Goal: Task Accomplishment & Management: Manage account settings

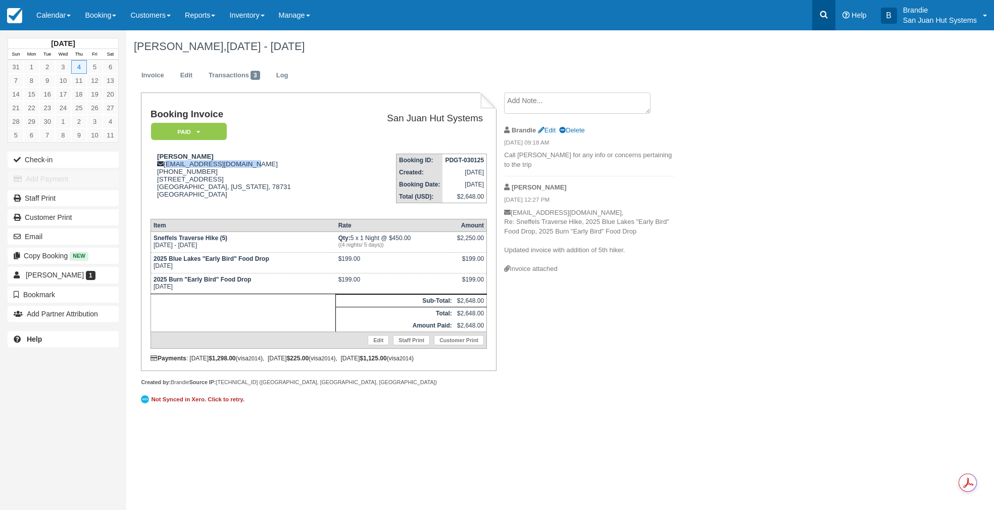
click at [821, 21] on link at bounding box center [823, 15] width 23 height 30
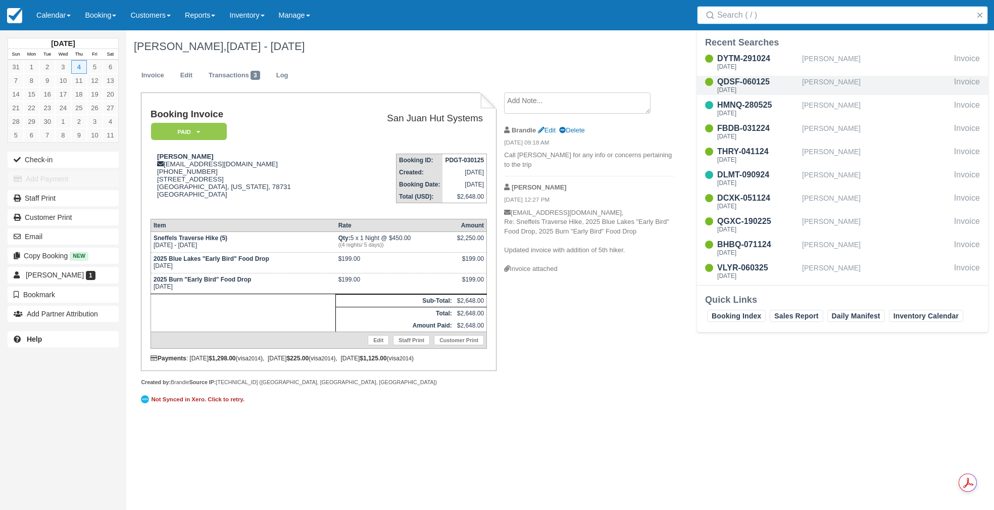
click at [832, 83] on div "[PERSON_NAME]" at bounding box center [876, 85] width 148 height 19
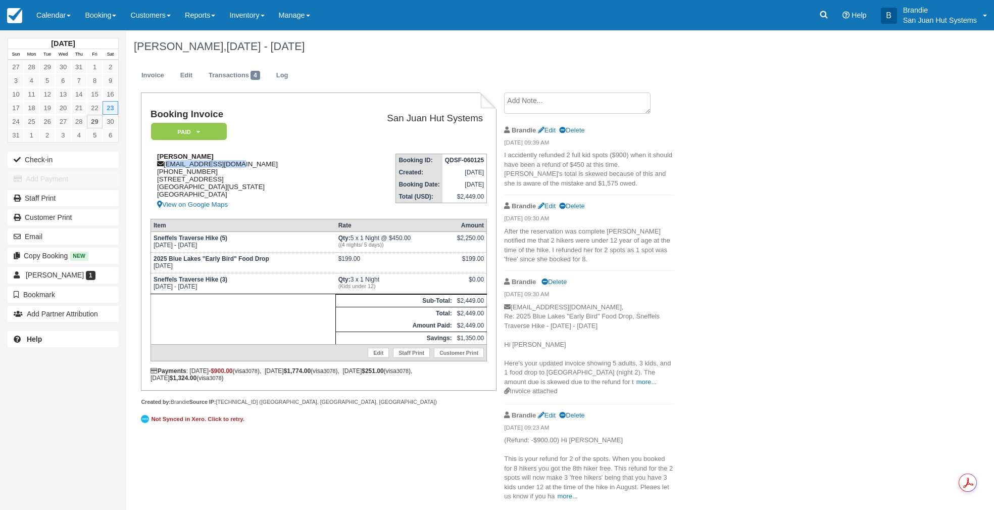
drag, startPoint x: 166, startPoint y: 164, endPoint x: 250, endPoint y: 163, distance: 83.8
click at [250, 163] on div "Kathryn Andrew brownka90@yahoo.com 1 (860) 428-9062 4955 Quaker Lane Golden, Co…" at bounding box center [243, 182] width 185 height 58
copy div "brownka90@yahoo.com"
click at [829, 15] on link at bounding box center [823, 15] width 23 height 30
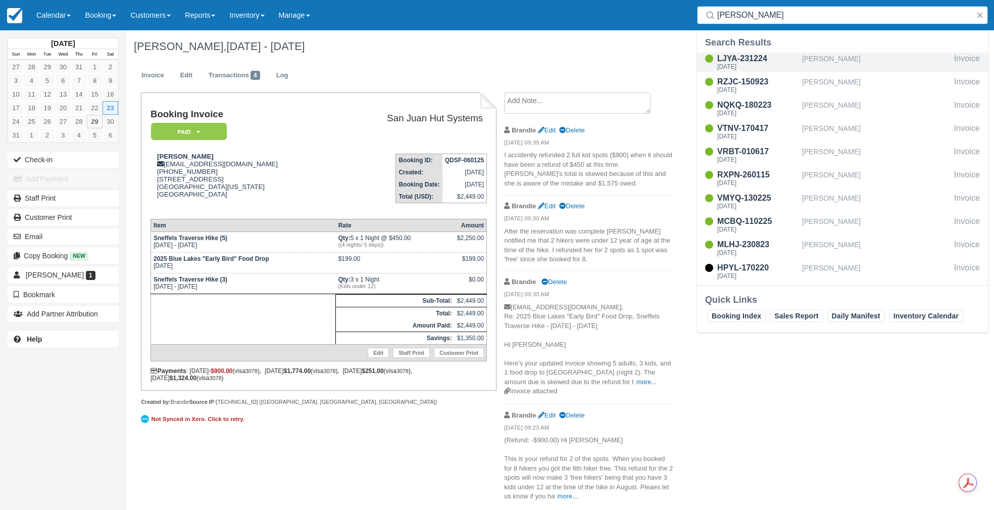
type input "gordon"
click at [746, 62] on div "LJYA-231224" at bounding box center [757, 59] width 81 height 12
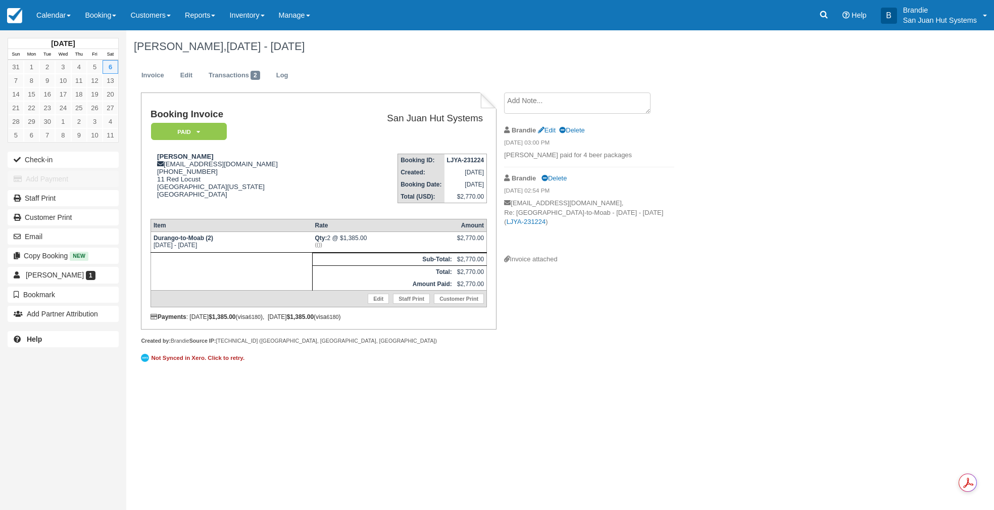
click at [398, 443] on div "September 2025 Sun Mon Tue Wed Thu Fri Sat 31 1 2 3 4 5 6 7 8 9 10 11 12 13 14 …" at bounding box center [497, 269] width 994 height 479
drag, startPoint x: 166, startPoint y: 166, endPoint x: 244, endPoint y: 165, distance: 78.8
click at [244, 165] on div "Michael Gordon mgordon21@gmail.com 1 (949) 295-2901 11 Red Locust Littleton, Co…" at bounding box center [243, 182] width 185 height 58
copy div "mgordon21@gmail.com"
click at [827, 12] on icon at bounding box center [824, 15] width 10 height 10
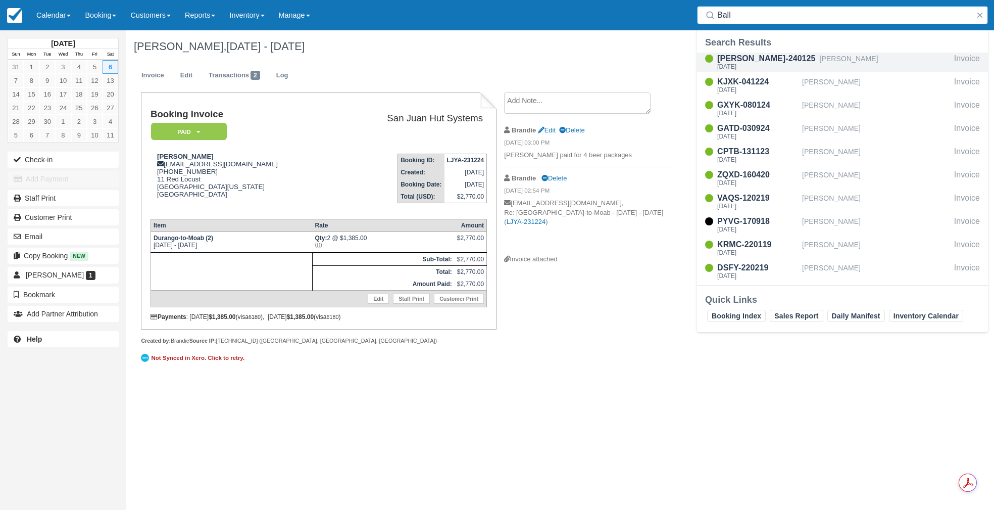
type input "Ball"
click at [755, 61] on div "[PERSON_NAME]-240125" at bounding box center [766, 59] width 98 height 12
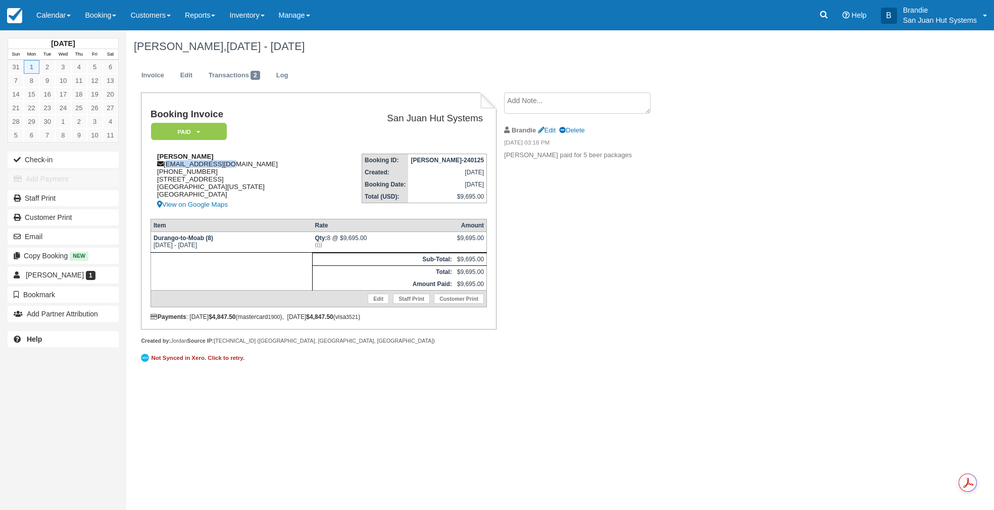
drag, startPoint x: 166, startPoint y: 163, endPoint x: 229, endPoint y: 163, distance: 63.1
click at [229, 163] on div "[PERSON_NAME] [EMAIL_ADDRESS][DOMAIN_NAME] [PHONE_NUMBER] [STREET_ADDRESS][US_S…" at bounding box center [236, 182] width 170 height 58
copy div "[EMAIL_ADDRESS][DOMAIN_NAME]"
click at [826, 14] on icon at bounding box center [824, 15] width 10 height 10
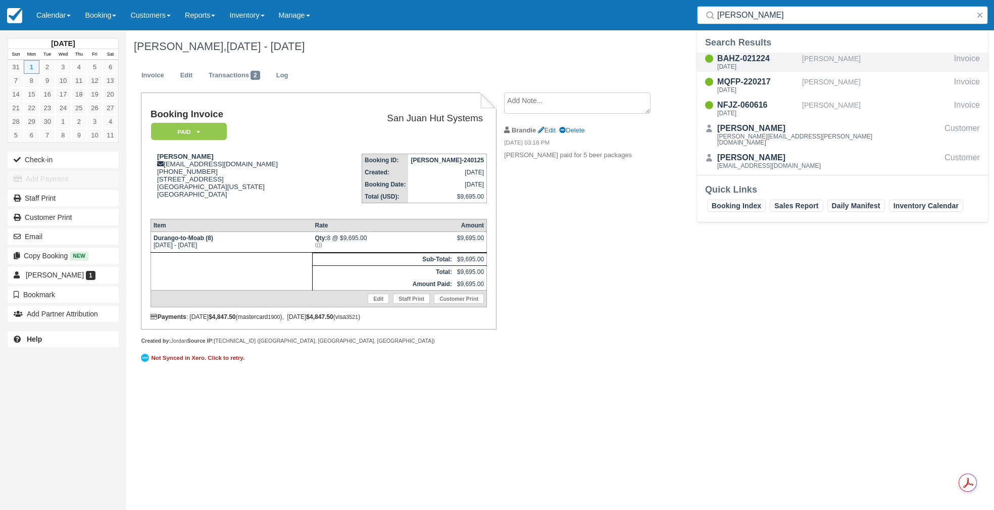
type input "Winslow"
click at [750, 66] on div "Tue Sep 2 2025" at bounding box center [757, 67] width 81 height 6
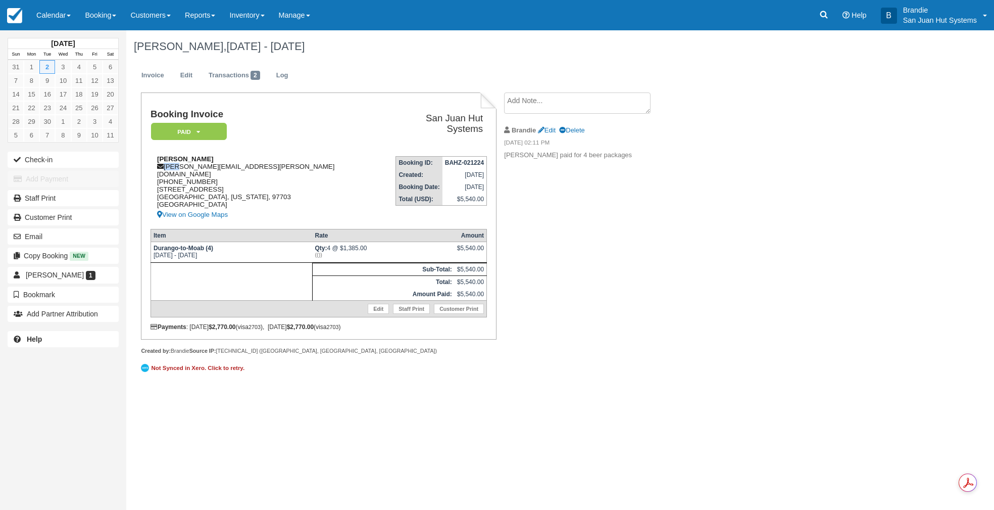
drag, startPoint x: 165, startPoint y: 163, endPoint x: 177, endPoint y: 165, distance: 12.8
click at [177, 165] on div "Sanford Winslow [EMAIL_ADDRESS][PERSON_NAME][DOMAIN_NAME] [PHONE_NUMBER] [STREE…" at bounding box center [267, 188] width 233 height 66
click at [178, 165] on div "Sanford Winslow [EMAIL_ADDRESS][PERSON_NAME][DOMAIN_NAME] [PHONE_NUMBER] [STREE…" at bounding box center [267, 188] width 233 height 66
drag, startPoint x: 166, startPoint y: 166, endPoint x: 243, endPoint y: 165, distance: 77.3
click at [266, 165] on div "Sanford Winslow sanford.winslow@gmail.com 1 (206) 849-9626 1940 NW Monterey Pin…" at bounding box center [267, 188] width 233 height 66
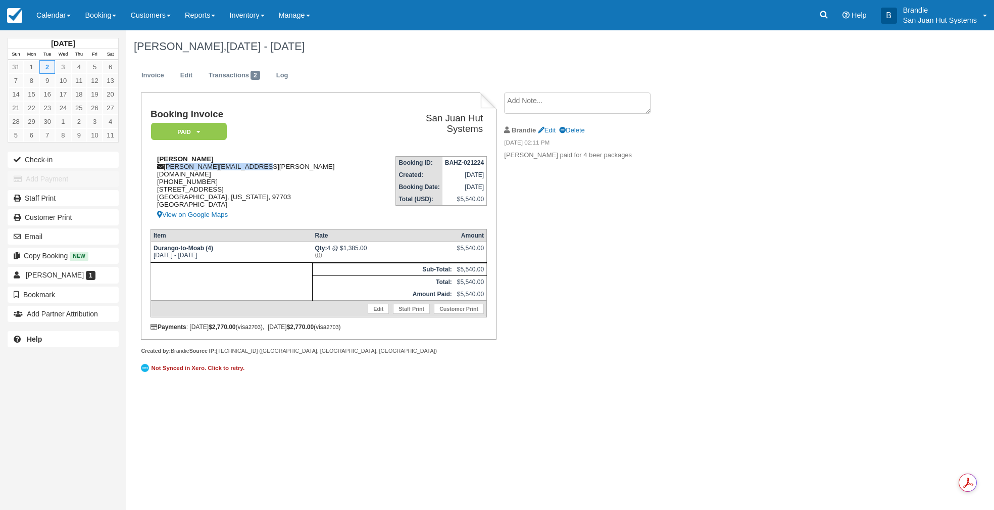
copy div "sanford.winslow@gmail.com"
click at [819, 16] on icon at bounding box center [824, 15] width 10 height 10
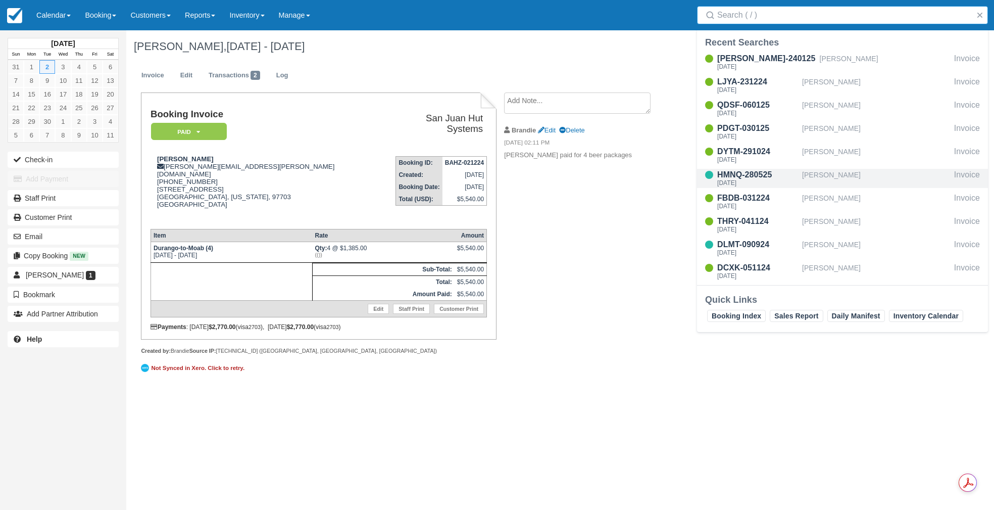
click at [845, 173] on div "[PERSON_NAME]" at bounding box center [876, 178] width 148 height 19
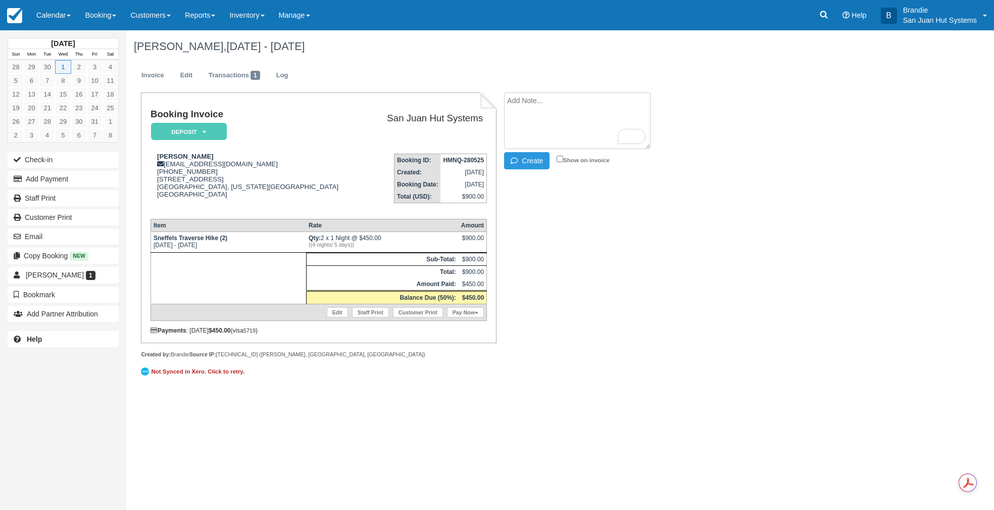
paste textarea "Kaitlyn Markley 12:11 PM (1 hour ago) to me Hi Brandie, Yes, you have the final…"
type textarea "Kaitlyn Markley 12:11 PM (1 hour ago) to me Hi Brandie, Yes, you have the final…"
click at [540, 167] on button "Create" at bounding box center [526, 160] width 45 height 17
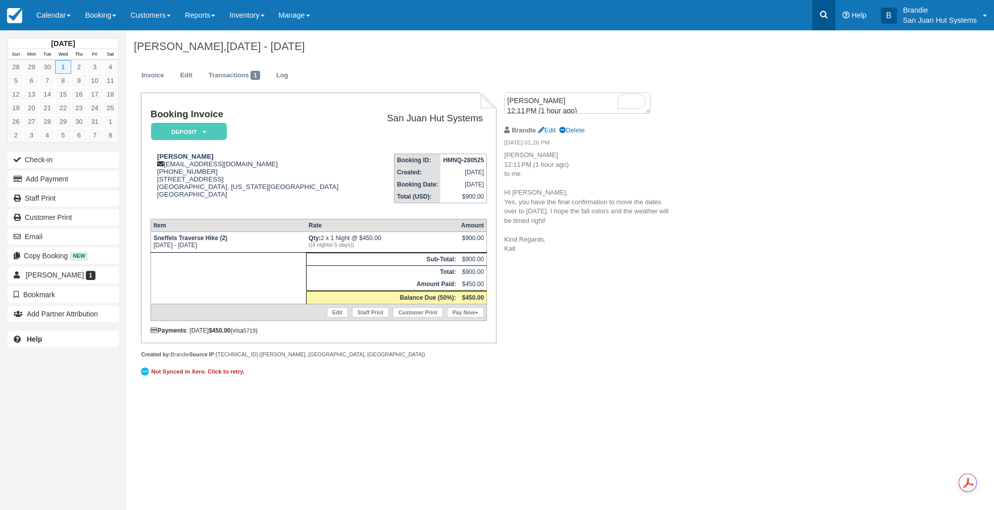
click at [829, 10] on link at bounding box center [823, 15] width 23 height 30
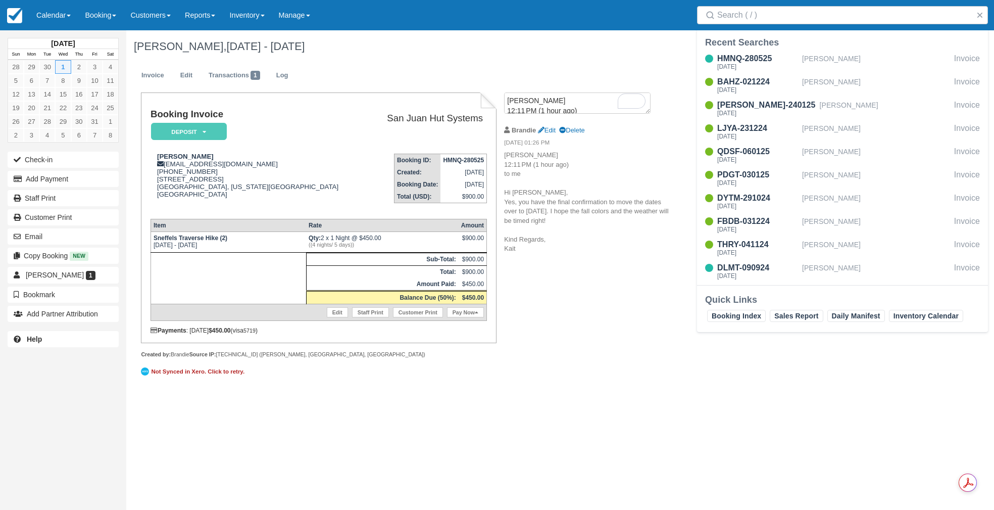
click at [623, 321] on div "Booking Invoice Deposit   Pending Reserved Paid Waiting Cancelled Shuttle San J…" at bounding box center [404, 241] width 556 height 298
click at [184, 77] on link "Edit" at bounding box center [186, 76] width 27 height 20
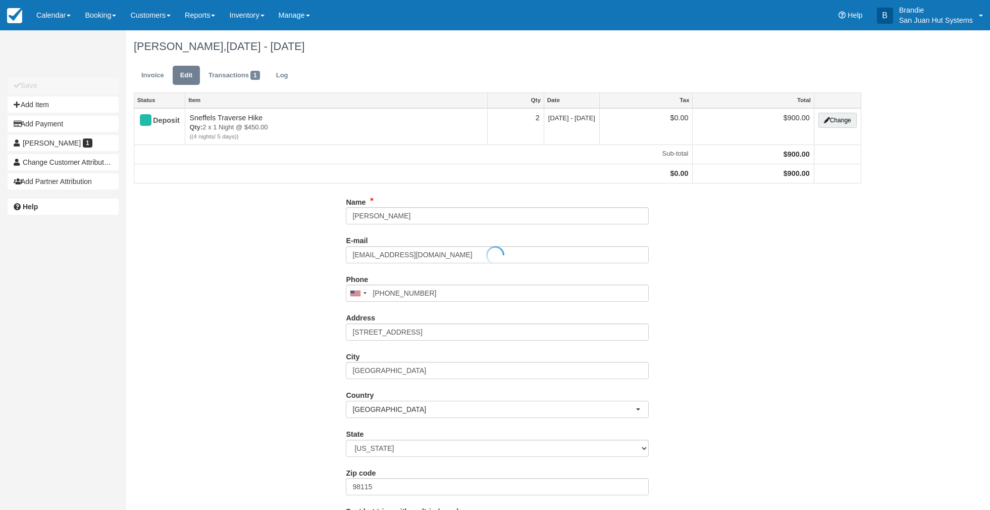
type input "[PHONE_NUMBER]"
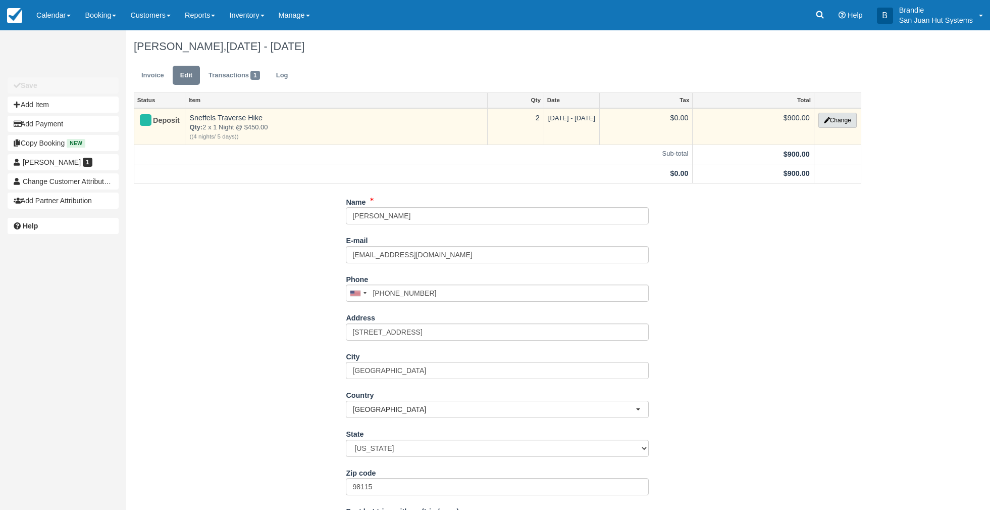
click at [852, 121] on button "Change" at bounding box center [838, 120] width 38 height 15
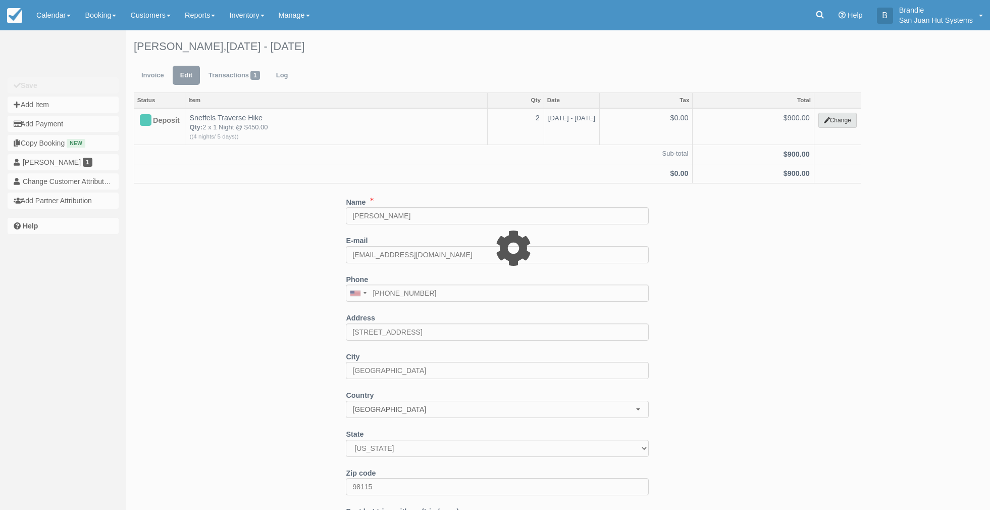
select select "12"
type input "900.00"
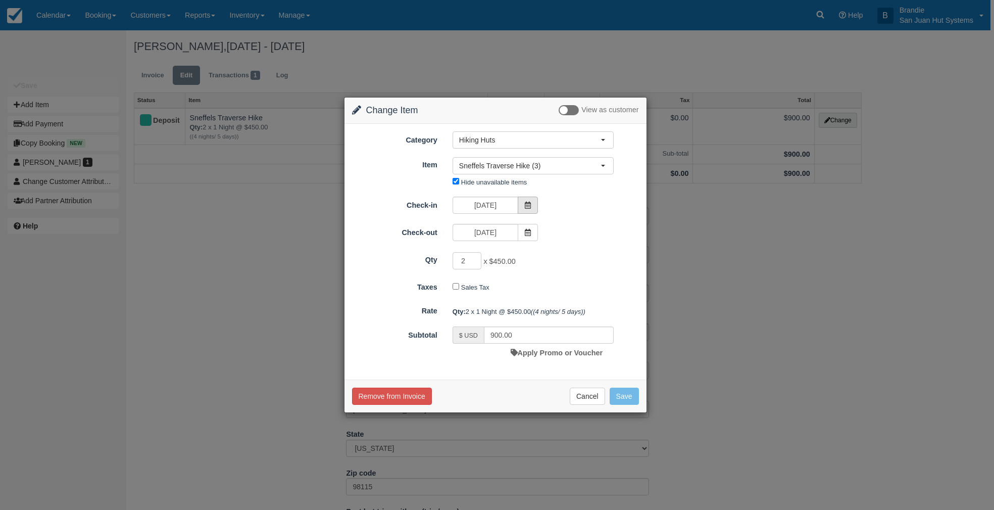
click at [535, 210] on span at bounding box center [528, 204] width 20 height 17
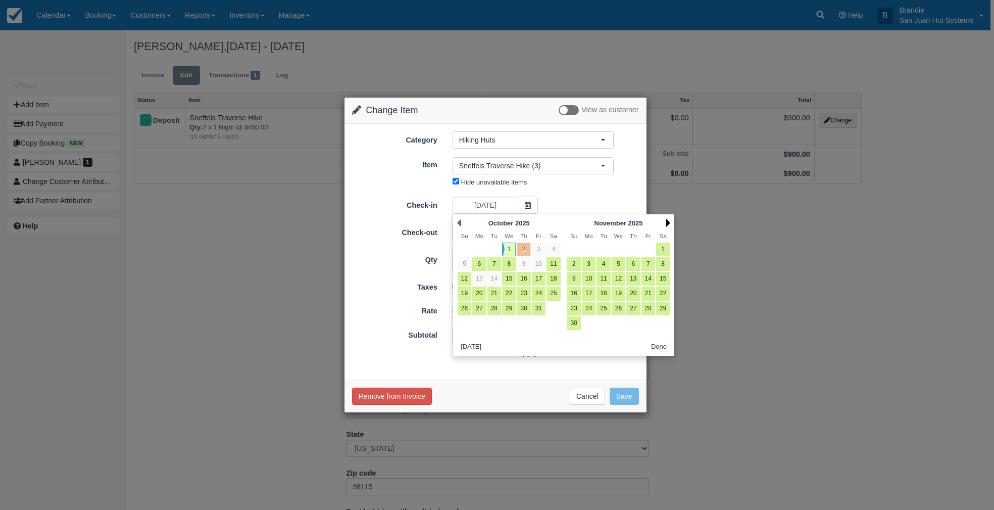
click at [667, 221] on link "Next" at bounding box center [668, 223] width 4 height 8
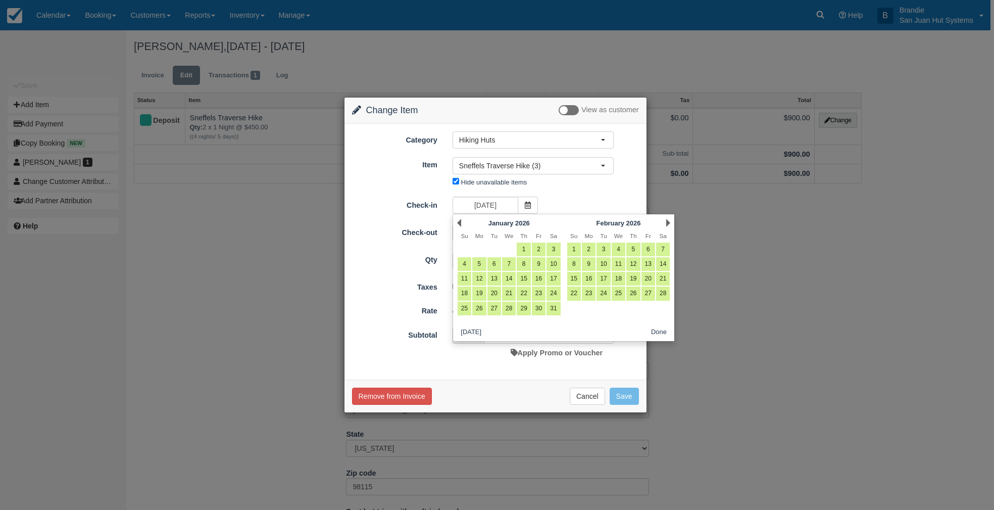
click at [667, 221] on link "Next" at bounding box center [668, 223] width 4 height 8
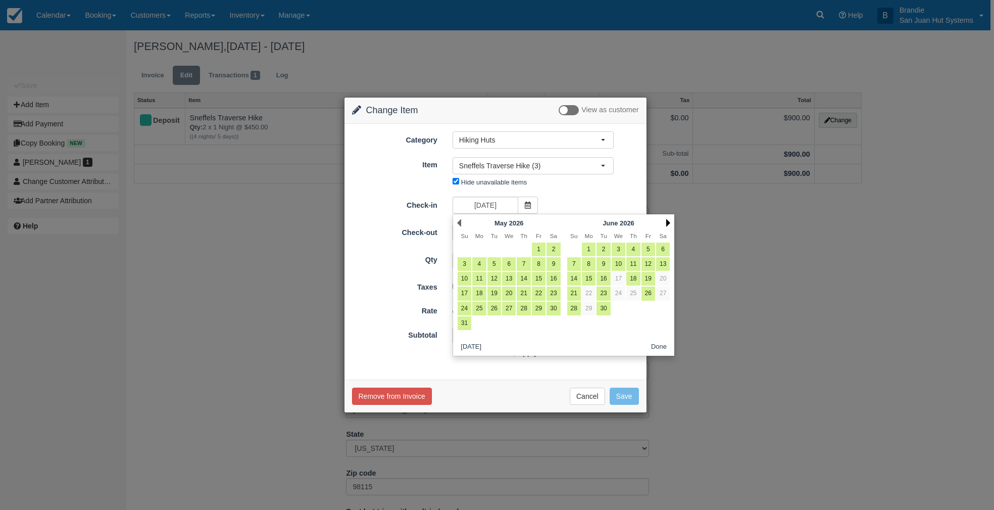
click at [667, 221] on link "Next" at bounding box center [668, 223] width 4 height 8
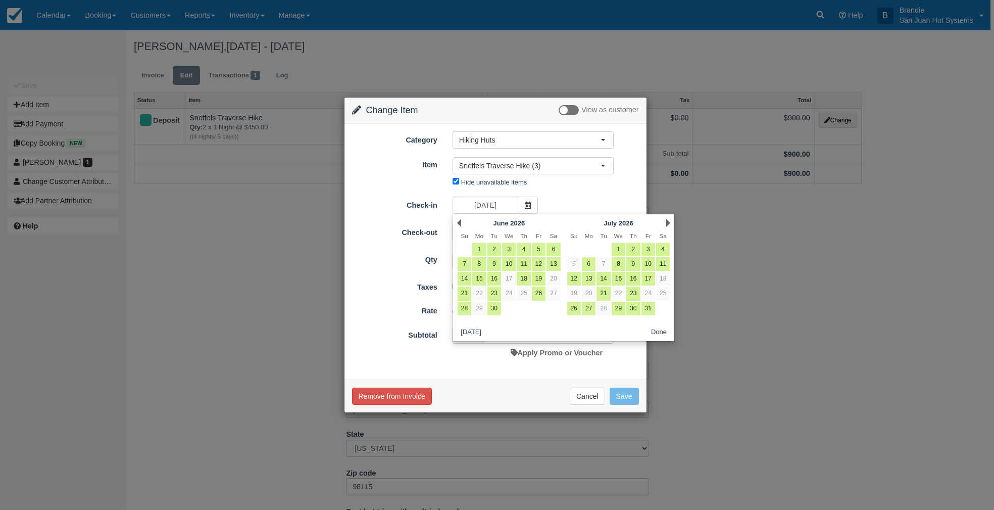
click at [667, 221] on link "Next" at bounding box center [668, 223] width 4 height 8
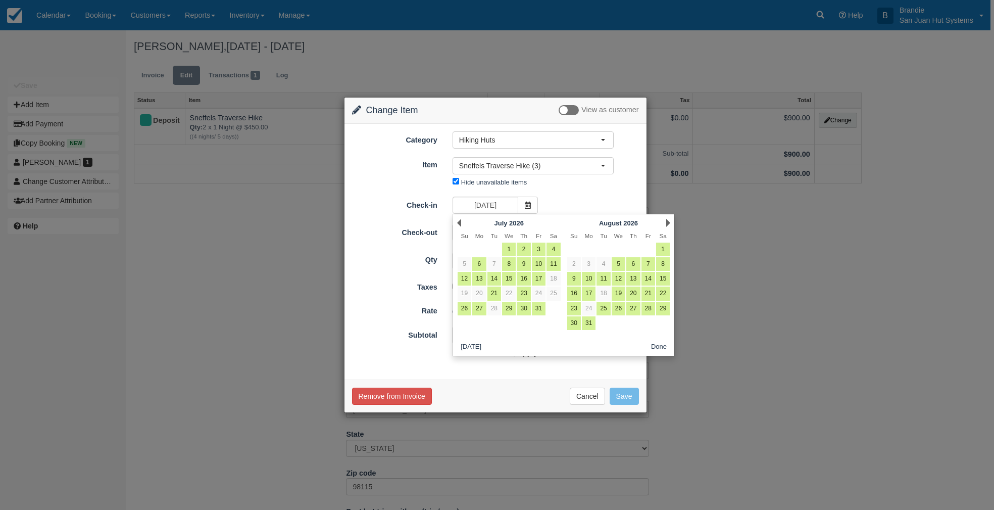
click at [667, 221] on link "Next" at bounding box center [668, 223] width 4 height 8
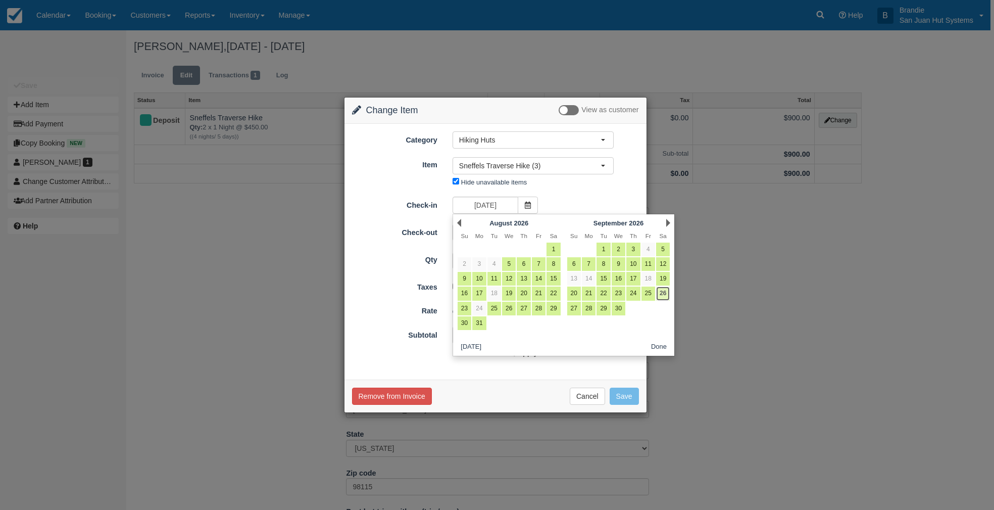
click at [663, 296] on link "26" at bounding box center [663, 293] width 14 height 14
type input "09/26/26"
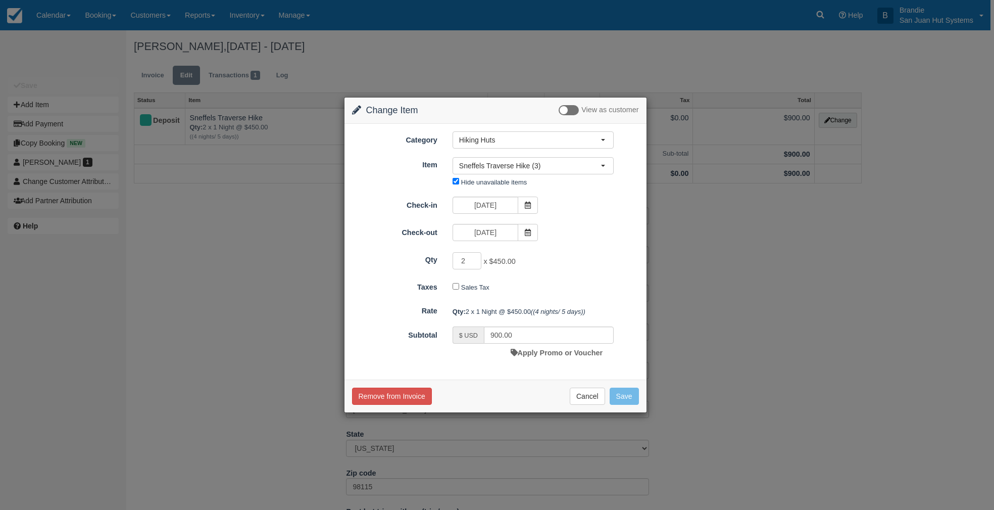
type input "0.00"
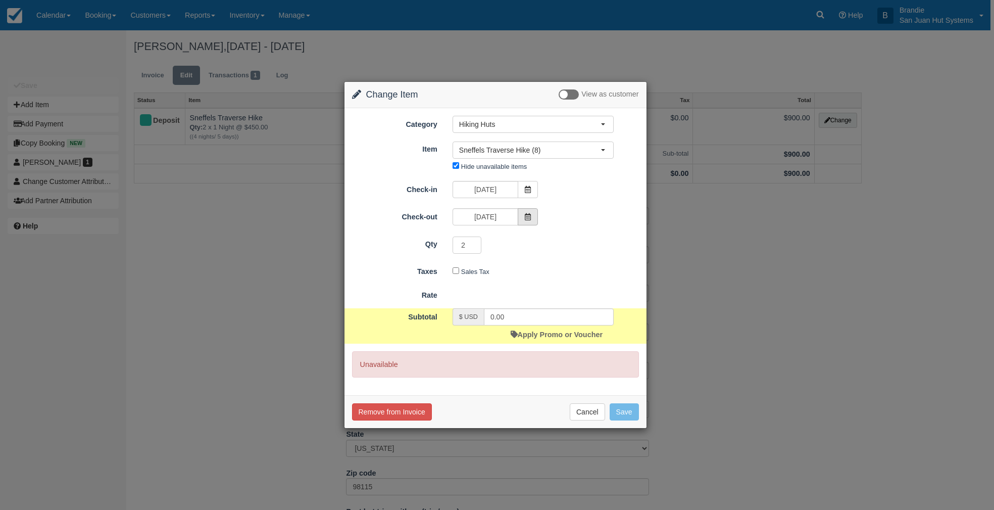
click at [532, 215] on span at bounding box center [528, 216] width 20 height 17
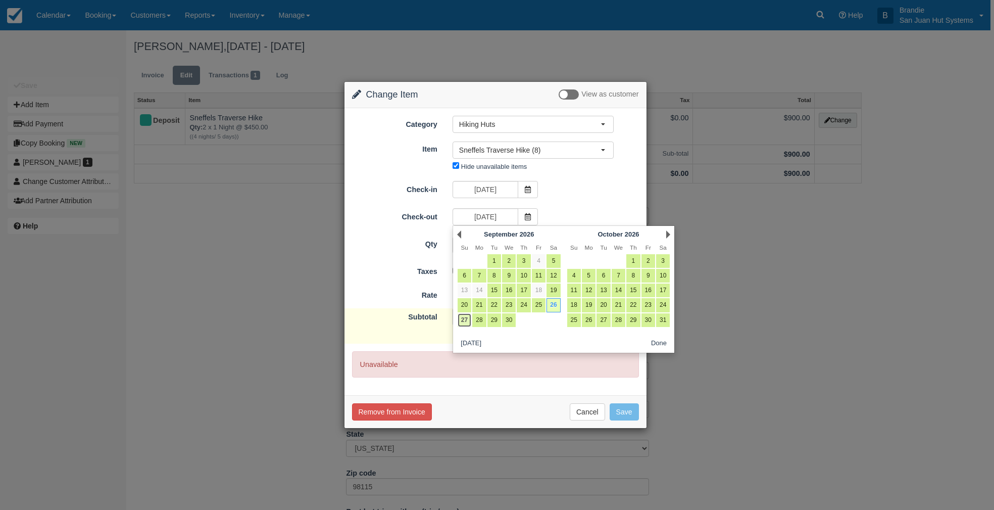
click at [464, 321] on link "27" at bounding box center [465, 320] width 14 height 14
type input "09/27/26"
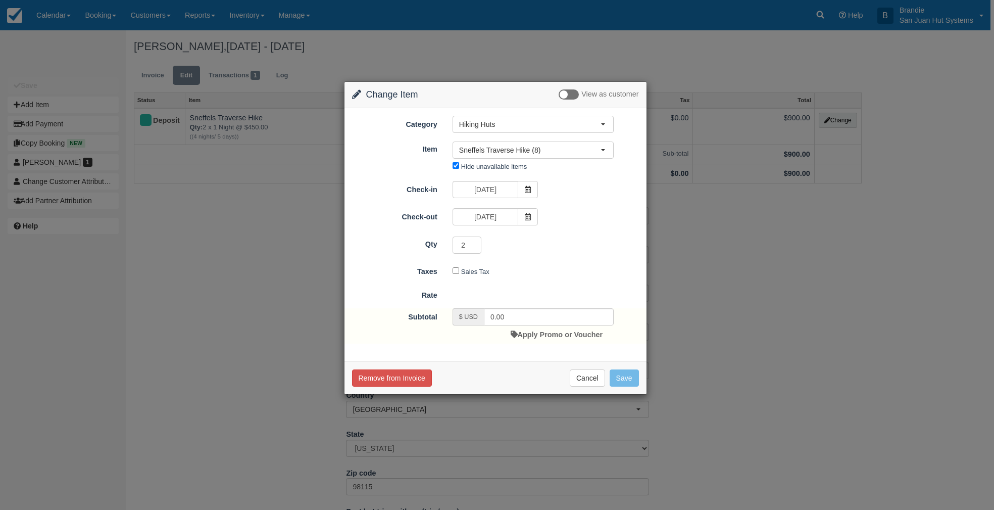
type input "900.00"
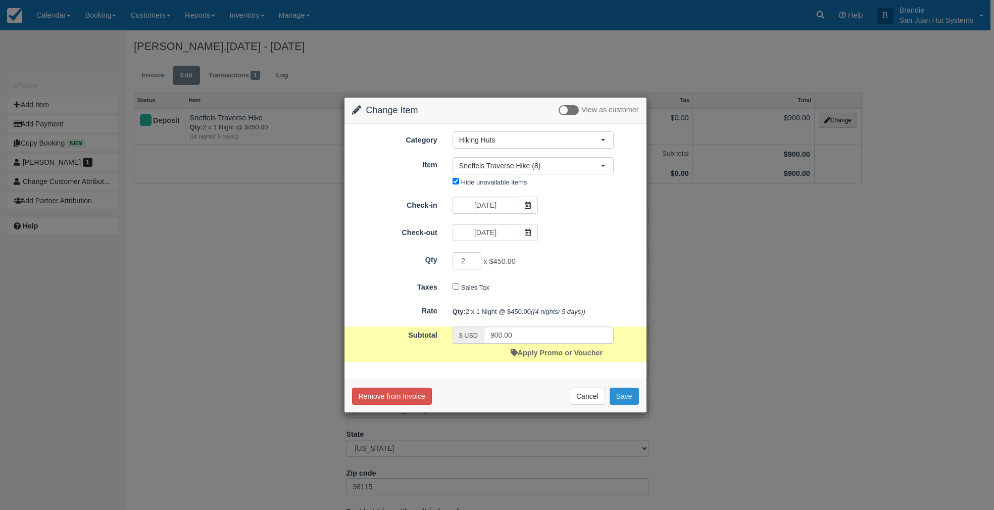
click at [625, 398] on button "Save" at bounding box center [624, 395] width 29 height 17
checkbox input "false"
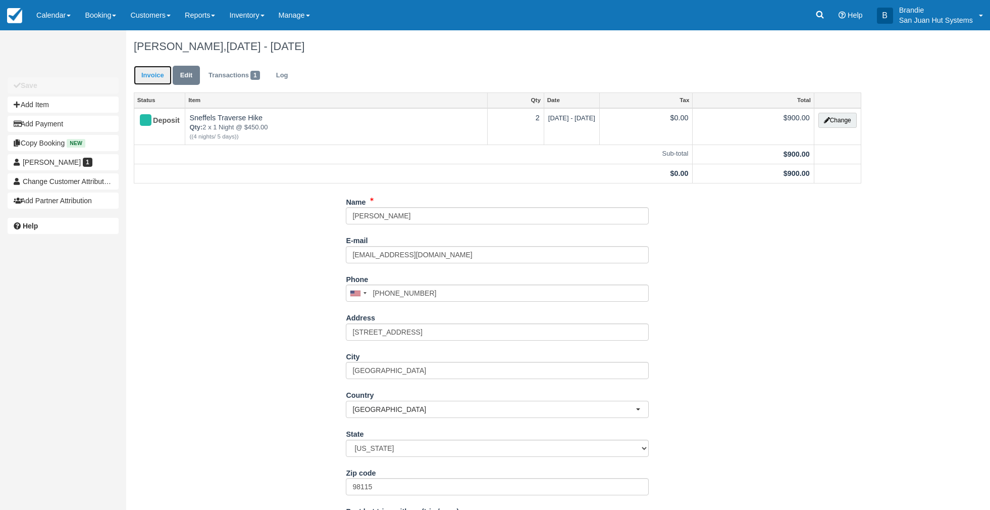
click at [156, 78] on link "Invoice" at bounding box center [153, 76] width 38 height 20
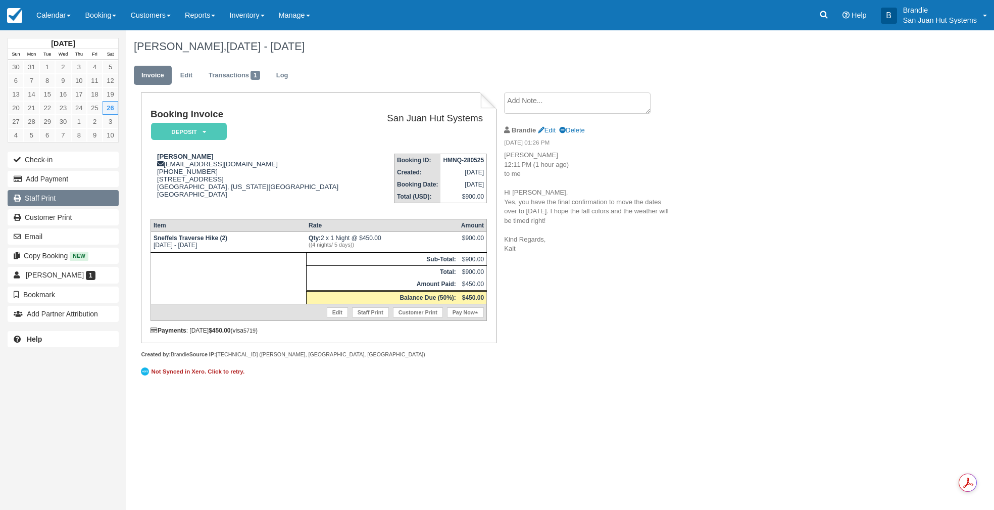
click at [34, 199] on link "Staff Print" at bounding box center [63, 198] width 111 height 16
click at [823, 10] on icon at bounding box center [824, 15] width 10 height 10
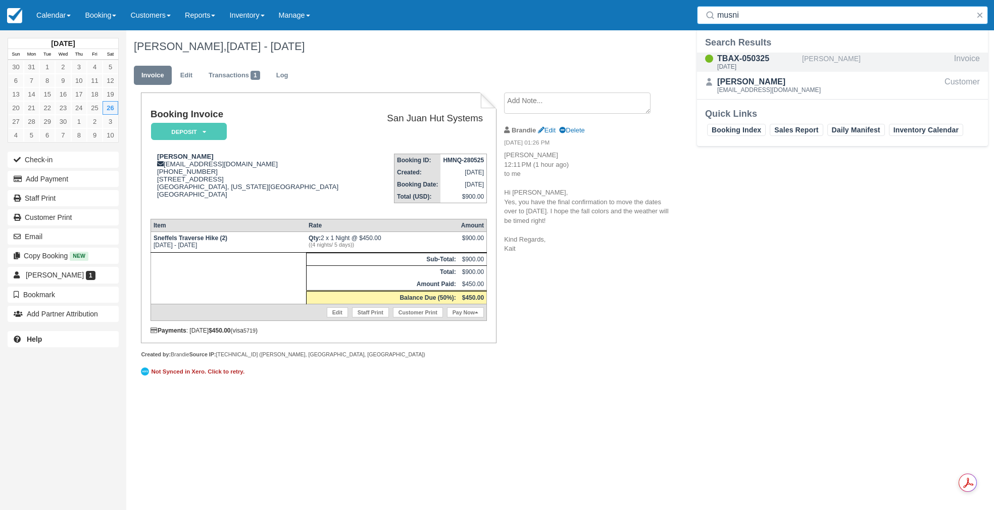
type input "musni"
click at [765, 55] on div "TBAX-050325" at bounding box center [757, 59] width 81 height 12
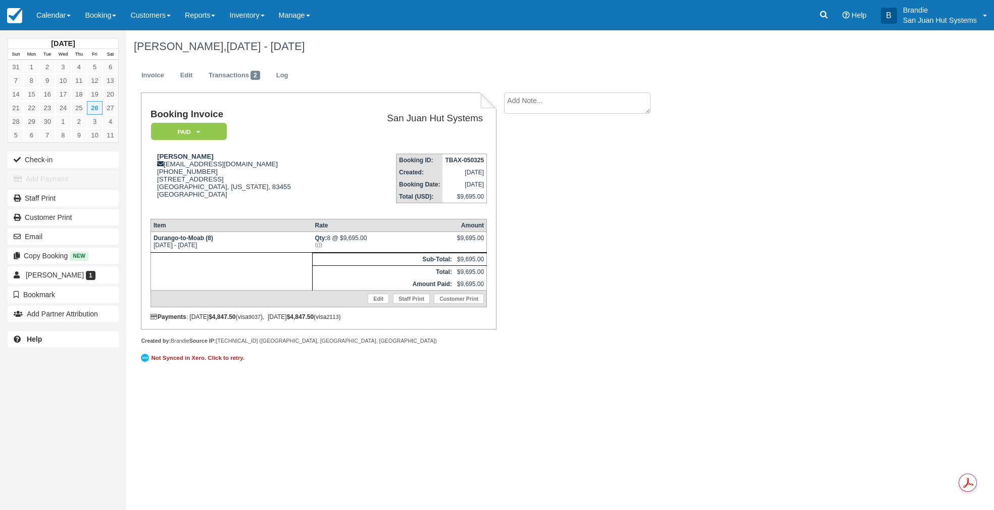
click at [538, 103] on textarea at bounding box center [577, 102] width 146 height 21
type textarea "[PERSON_NAME] paid for 2 beer packages"
click at [526, 168] on button "Create" at bounding box center [526, 160] width 45 height 17
click at [829, 19] on link at bounding box center [823, 15] width 23 height 30
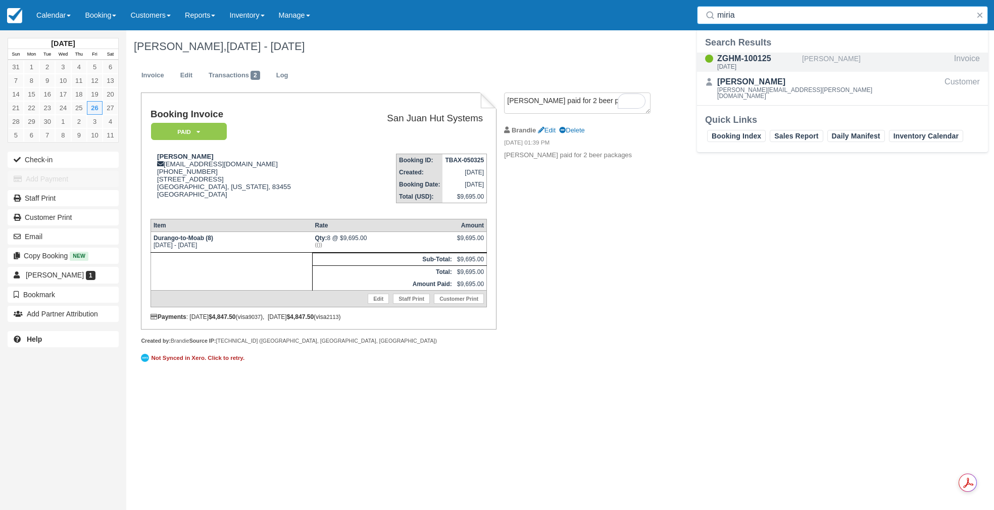
type input "miria"
click at [760, 62] on div "ZGHM-100125" at bounding box center [757, 59] width 81 height 12
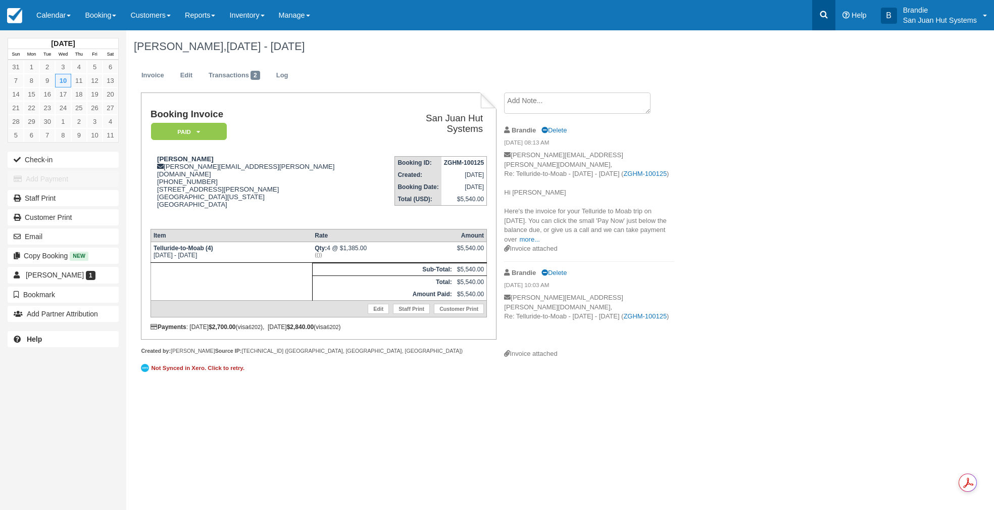
click at [830, 20] on link at bounding box center [823, 15] width 23 height 30
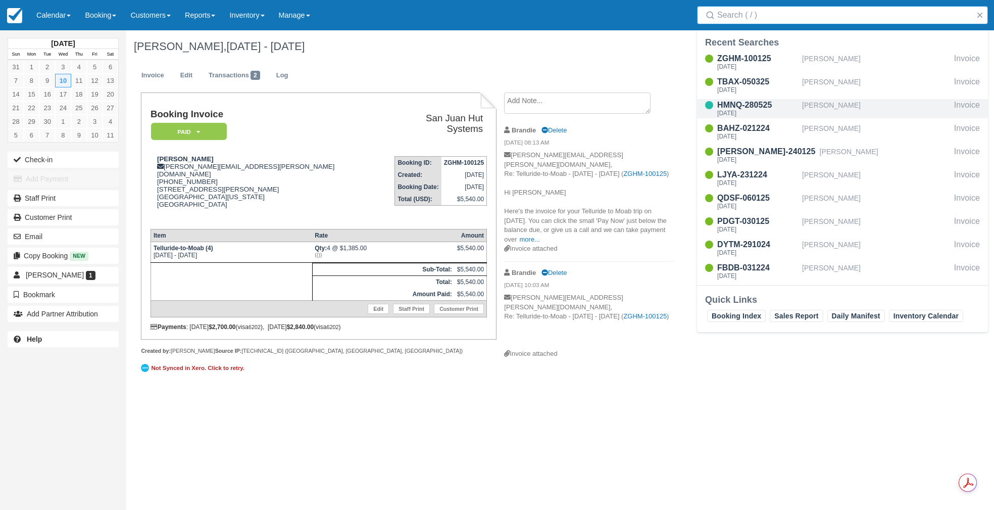
click at [817, 102] on div "[PERSON_NAME]" at bounding box center [876, 108] width 148 height 19
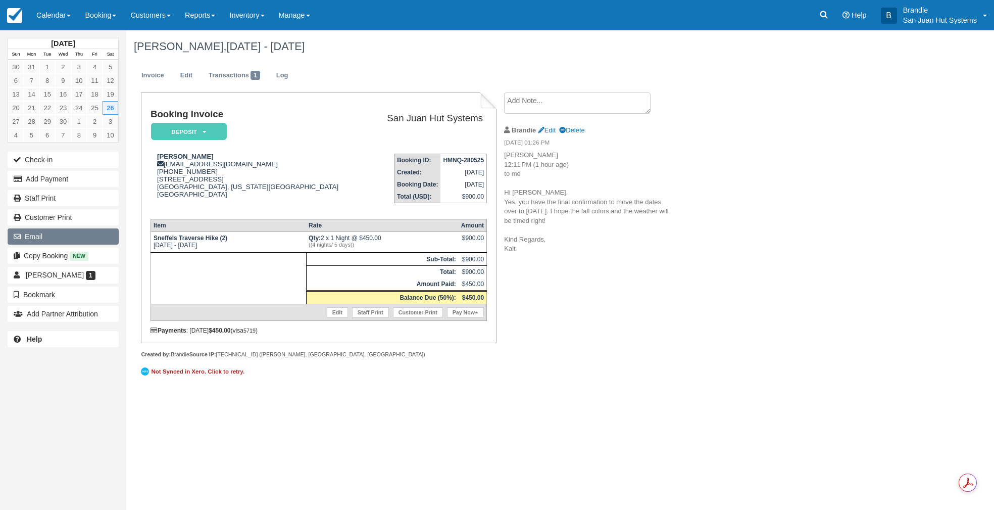
click at [49, 234] on button "Email" at bounding box center [63, 236] width 111 height 16
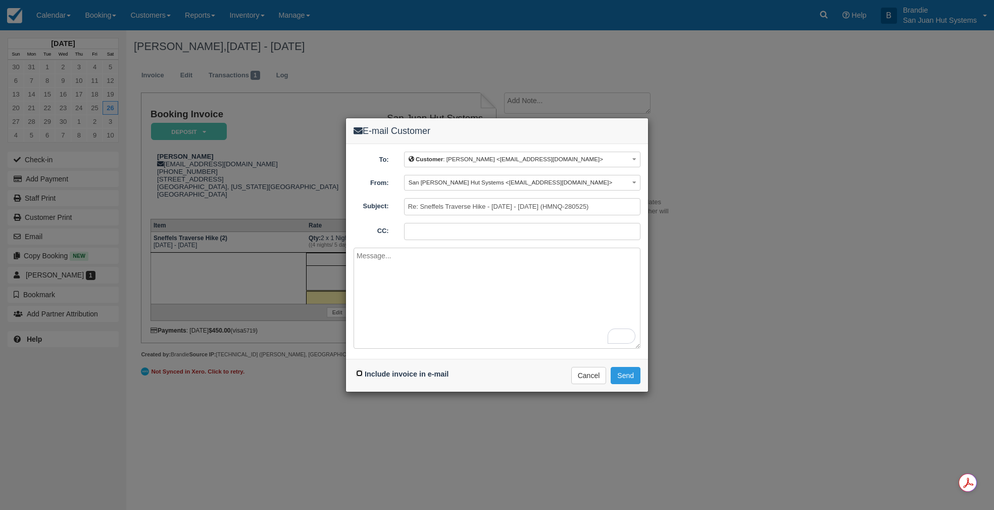
click at [359, 375] on input "Include invoice in e-mail" at bounding box center [359, 373] width 7 height 7
checkbox input "true"
click at [417, 294] on textarea "To enrich screen reader interactions, please activate Accessibility in Grammarl…" at bounding box center [497, 297] width 287 height 101
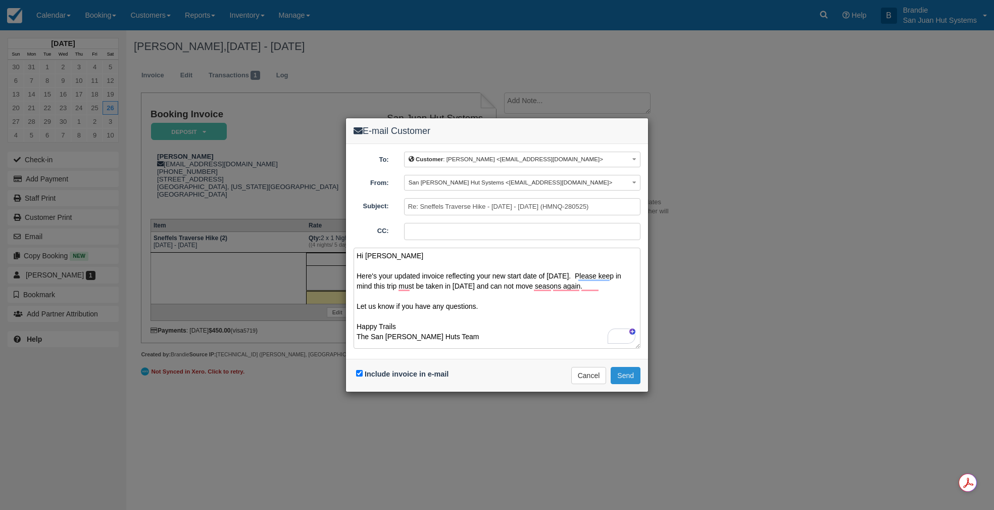
type textarea "Hi Kaitlyn Here's your updated invoice reflecting your new start date of Saturd…"
click at [633, 374] on button "Send" at bounding box center [626, 375] width 30 height 17
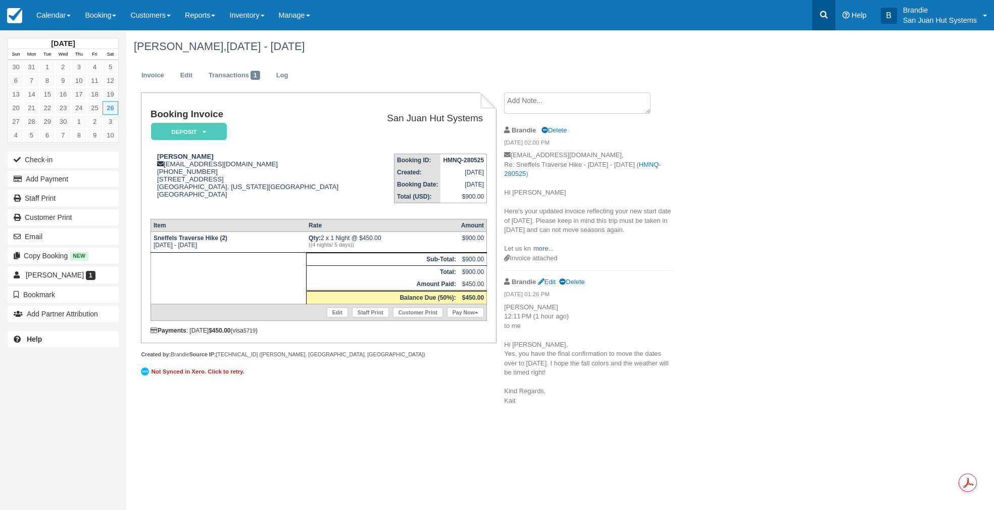
click at [829, 16] on link at bounding box center [823, 15] width 23 height 30
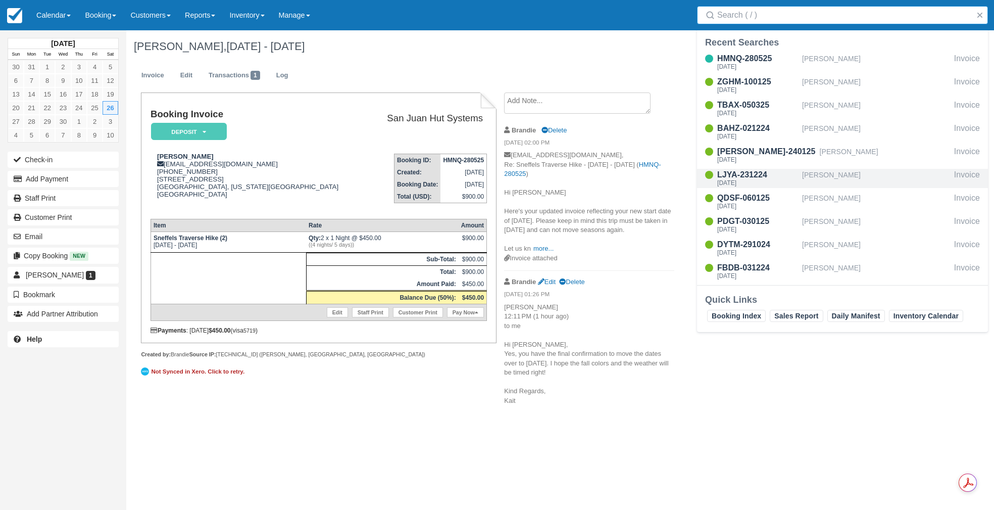
click at [848, 181] on div "[PERSON_NAME]" at bounding box center [876, 178] width 148 height 19
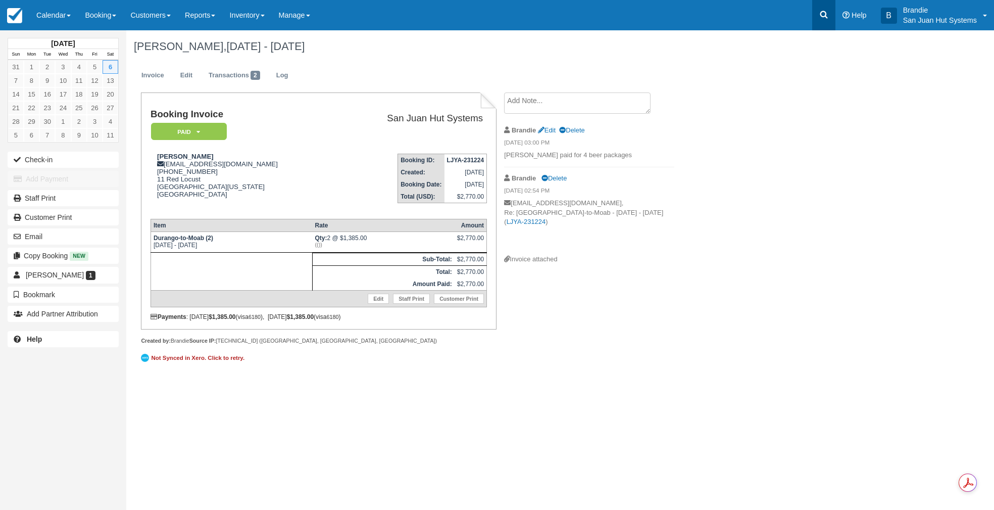
click at [819, 10] on icon at bounding box center [824, 15] width 10 height 10
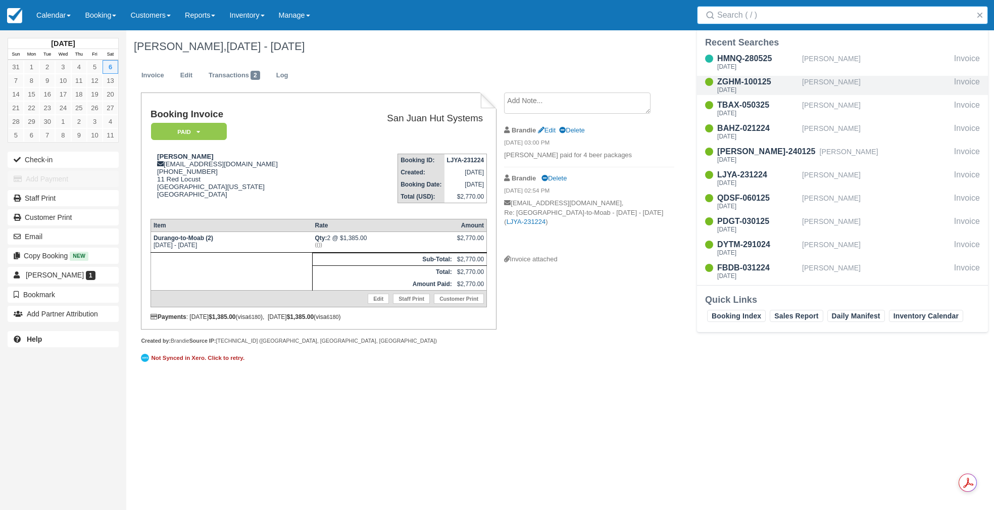
click at [839, 84] on div "[PERSON_NAME]" at bounding box center [876, 85] width 148 height 19
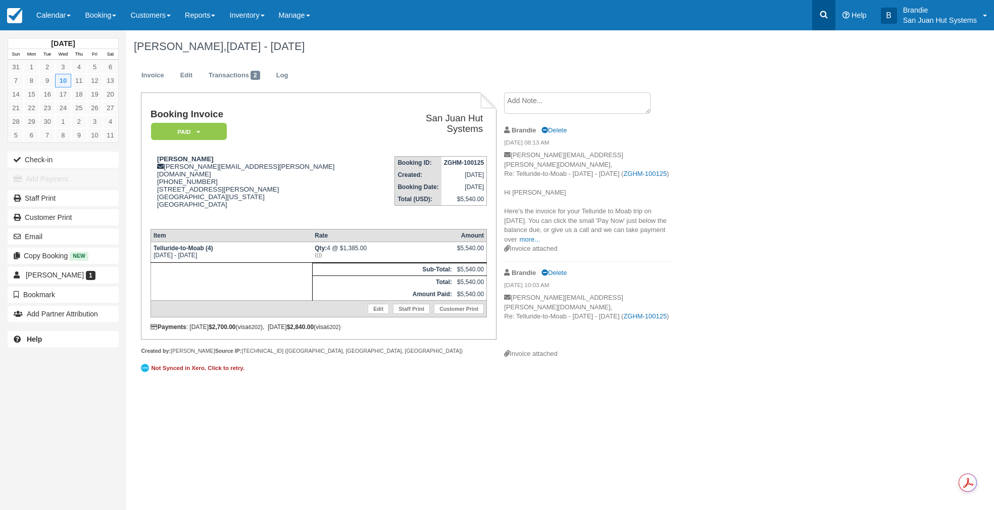
click at [829, 21] on link at bounding box center [823, 15] width 23 height 30
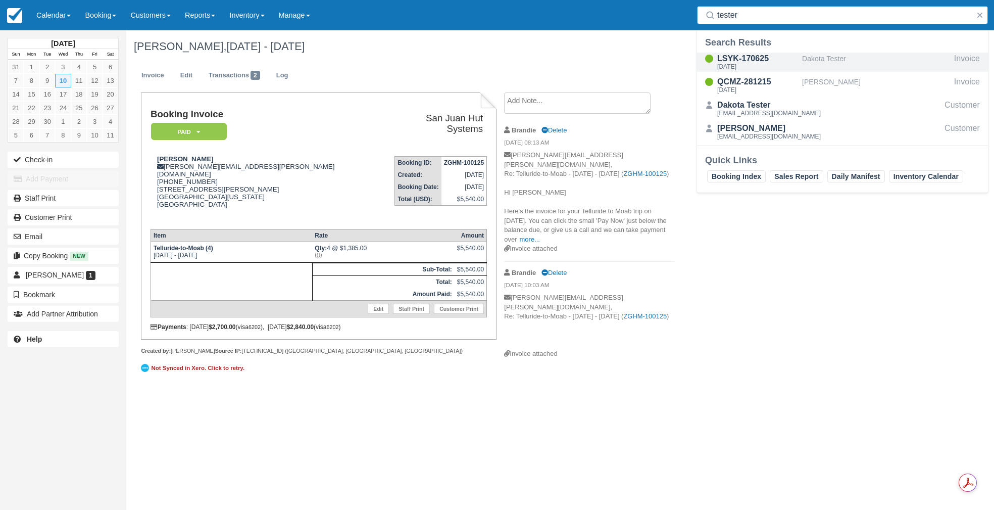
type input "tester"
click at [742, 59] on div "LSYK-170625" at bounding box center [757, 59] width 81 height 12
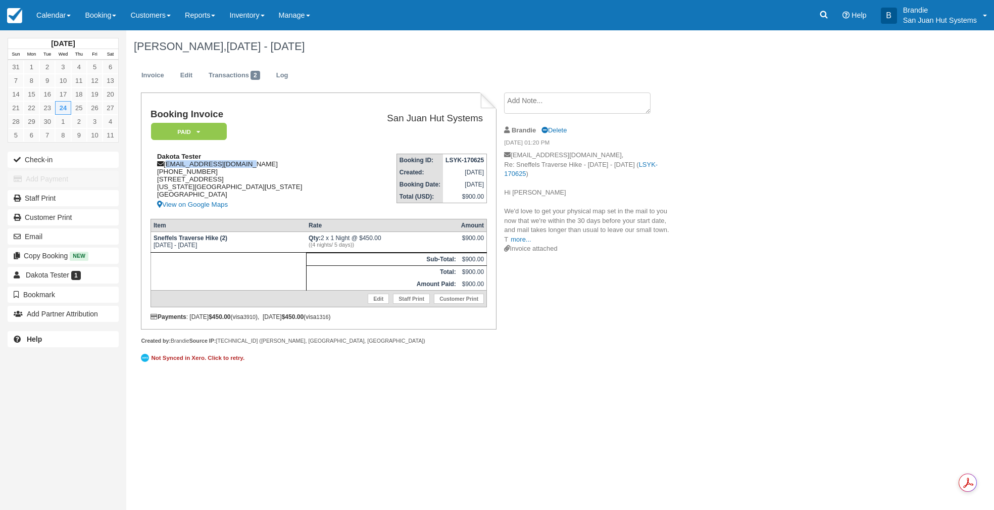
drag, startPoint x: 166, startPoint y: 163, endPoint x: 257, endPoint y: 167, distance: 90.5
click at [258, 166] on div "Dakota Tester dakotatester@gmail.com 1 (678) 591-8058 2416 N Tejon St Colorado …" at bounding box center [251, 182] width 200 height 58
copy div "dakotatester@gmail.com"
click at [831, 13] on link at bounding box center [823, 15] width 23 height 30
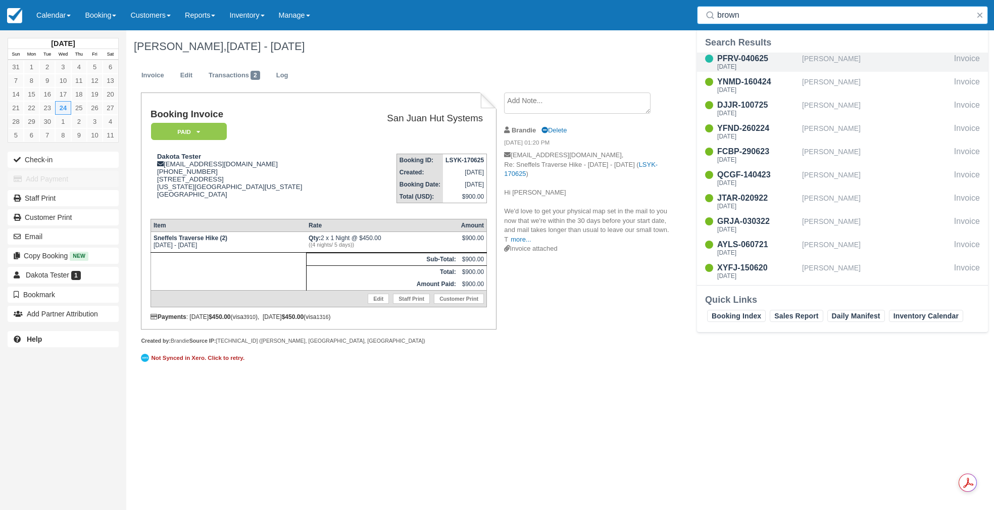
type input "brown"
drag, startPoint x: 742, startPoint y: 59, endPoint x: 762, endPoint y: 77, distance: 26.5
click at [742, 60] on div "PFRV-040625" at bounding box center [757, 59] width 81 height 12
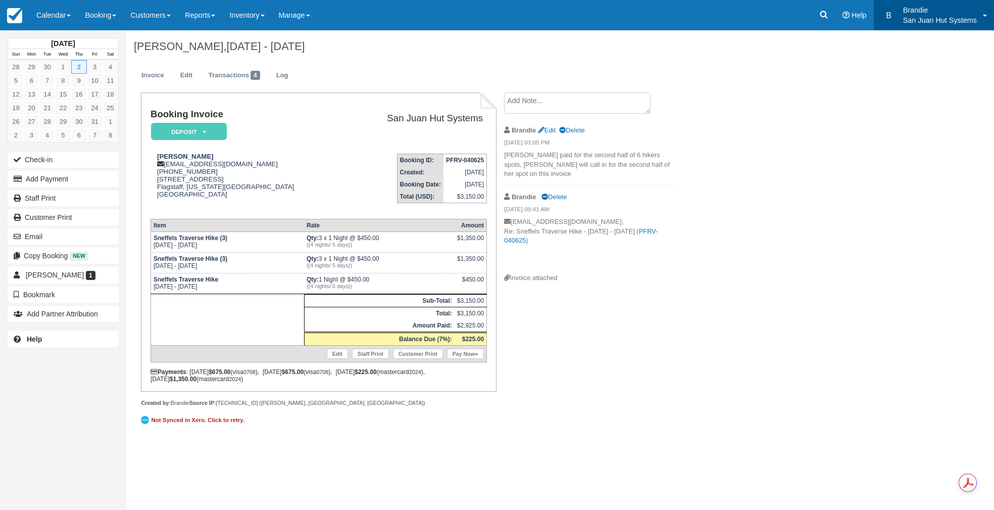
drag, startPoint x: 908, startPoint y: 53, endPoint x: 875, endPoint y: 23, distance: 44.3
drag, startPoint x: 875, startPoint y: 23, endPoint x: 828, endPoint y: 19, distance: 47.1
click at [828, 19] on icon at bounding box center [824, 15] width 10 height 10
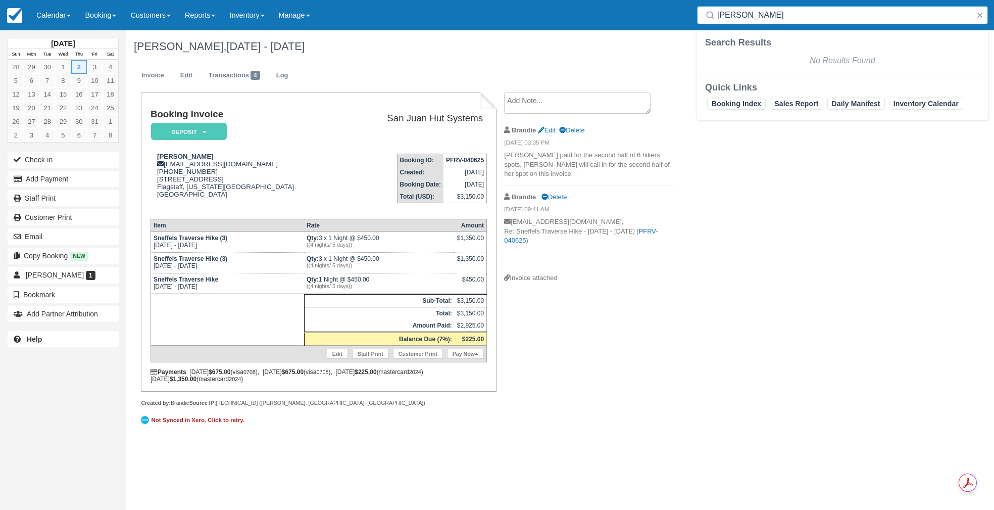
drag, startPoint x: 759, startPoint y: 8, endPoint x: 681, endPoint y: 8, distance: 77.3
click at [681, 8] on div "Menu Calendar Customer Inventory Month Week Day Booking Daily Manifest Daily Li…" at bounding box center [497, 15] width 994 height 30
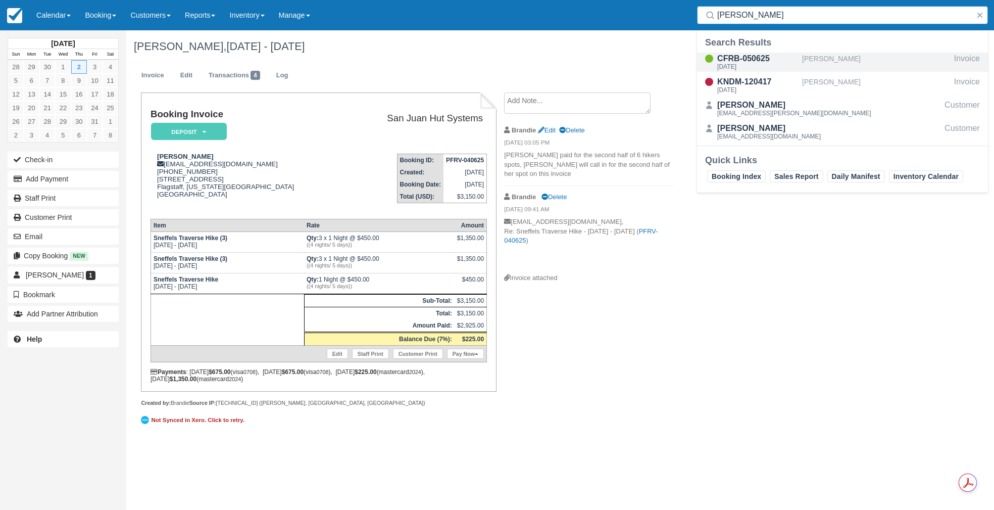
type input "leib"
click at [730, 65] on div "[DATE]" at bounding box center [757, 67] width 81 height 6
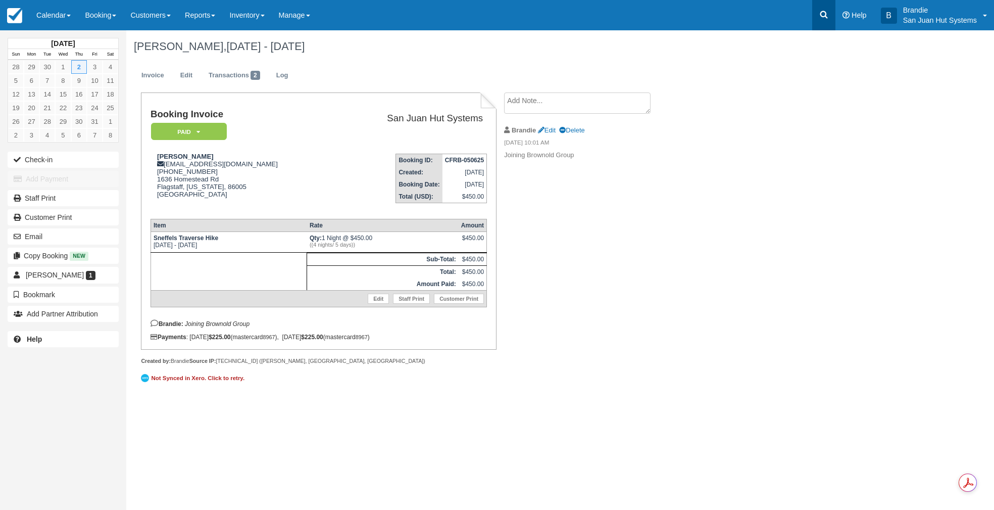
click at [816, 11] on link at bounding box center [823, 15] width 23 height 30
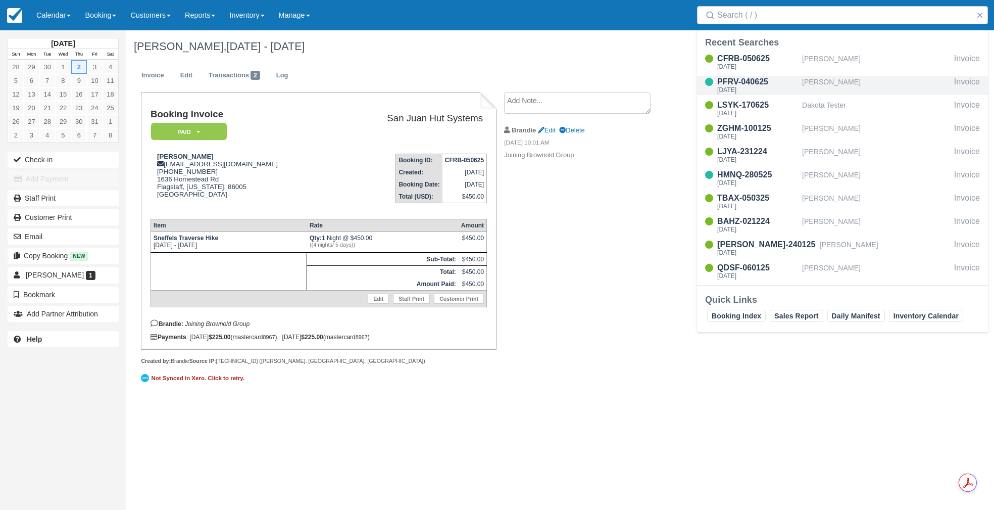
click at [821, 82] on div "[PERSON_NAME]" at bounding box center [876, 85] width 148 height 19
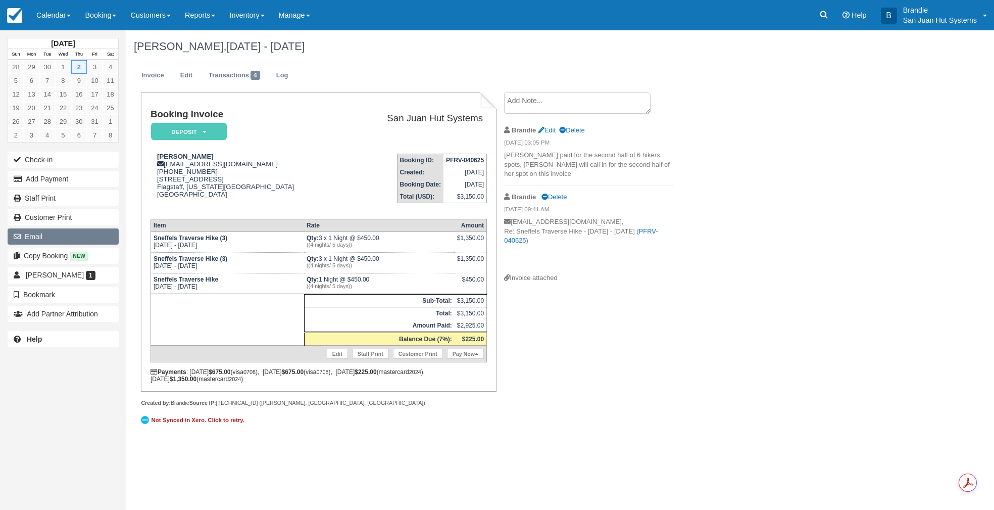
click at [36, 232] on button "Email" at bounding box center [63, 236] width 111 height 16
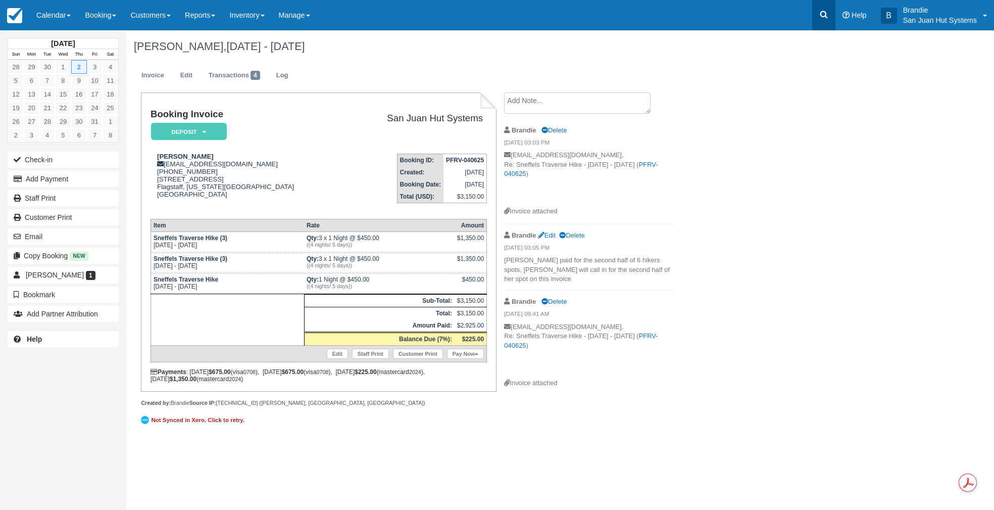
click at [820, 17] on icon at bounding box center [824, 15] width 10 height 10
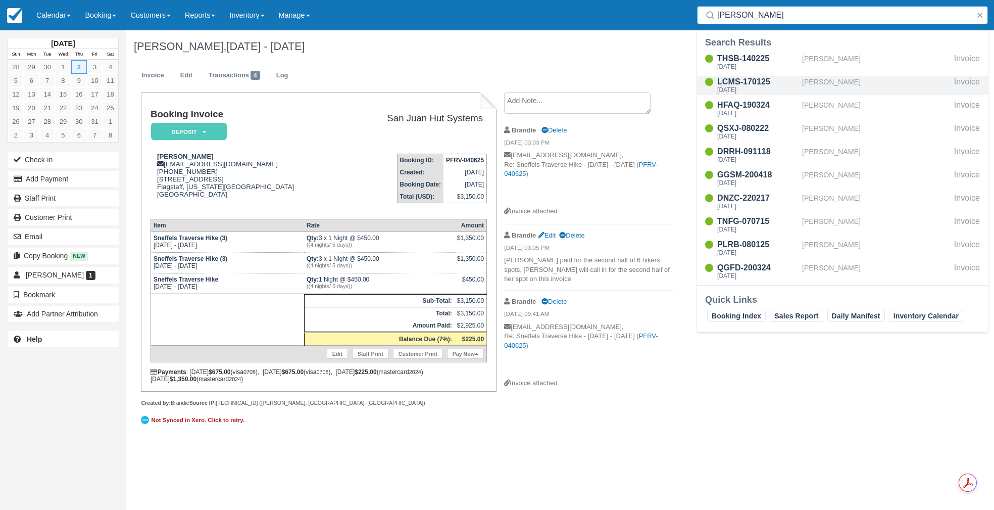
type input "[PERSON_NAME]"
click at [740, 85] on div "LCMS-170125" at bounding box center [757, 82] width 81 height 12
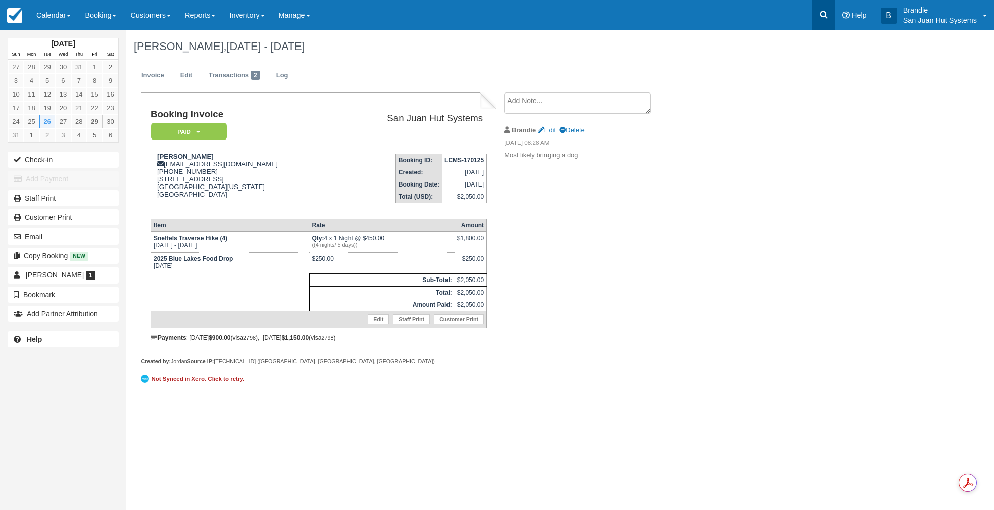
click at [826, 14] on icon at bounding box center [824, 15] width 8 height 8
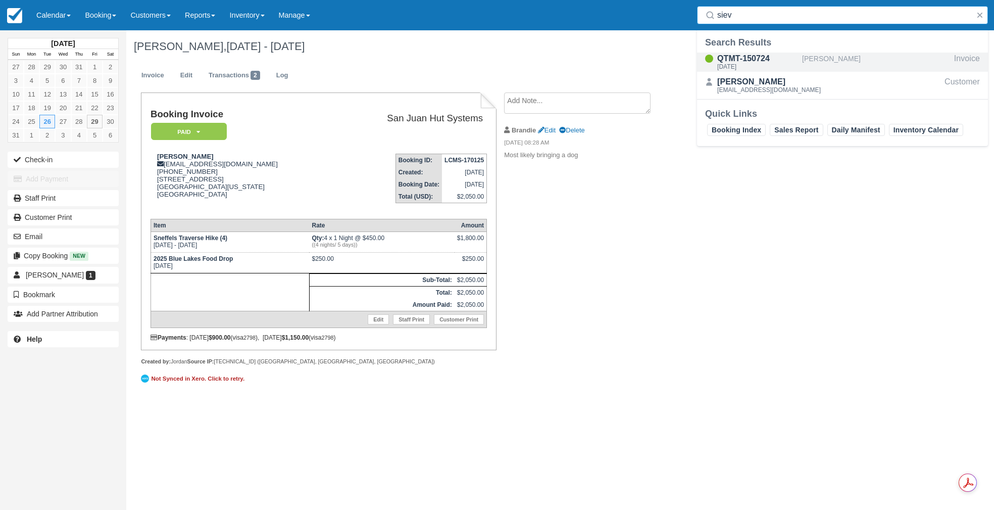
type input "siev"
click at [736, 57] on div "QTMT-150724" at bounding box center [757, 59] width 81 height 12
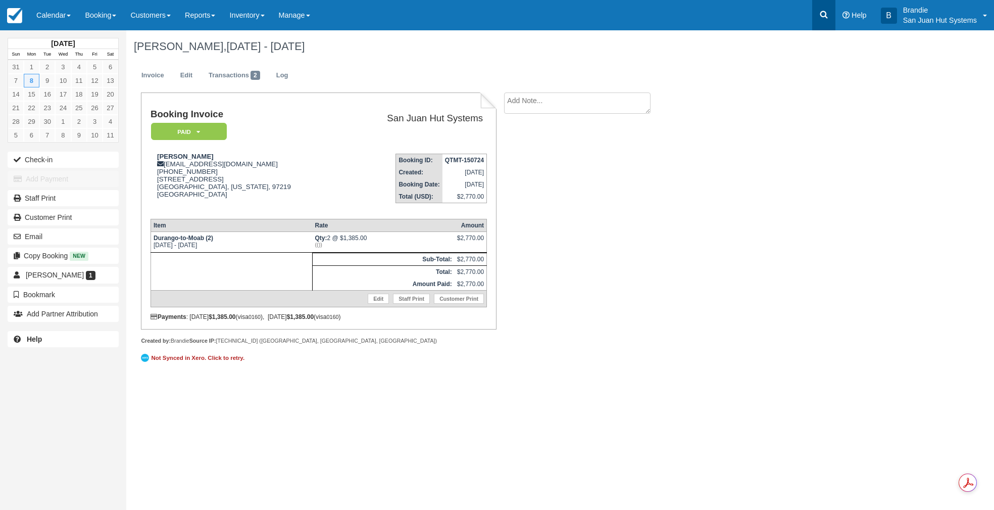
click at [826, 16] on icon at bounding box center [824, 15] width 10 height 10
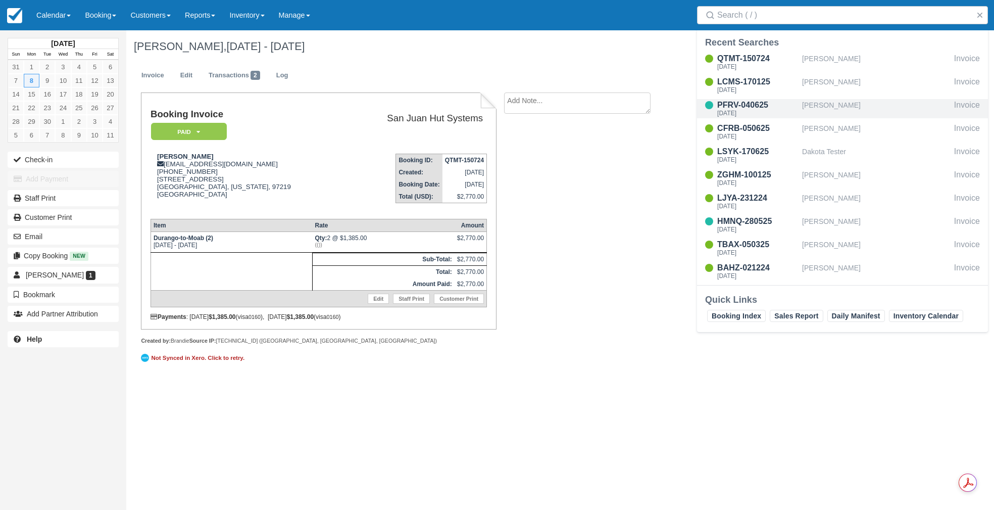
click at [738, 102] on div "PFRV-040625" at bounding box center [757, 105] width 81 height 12
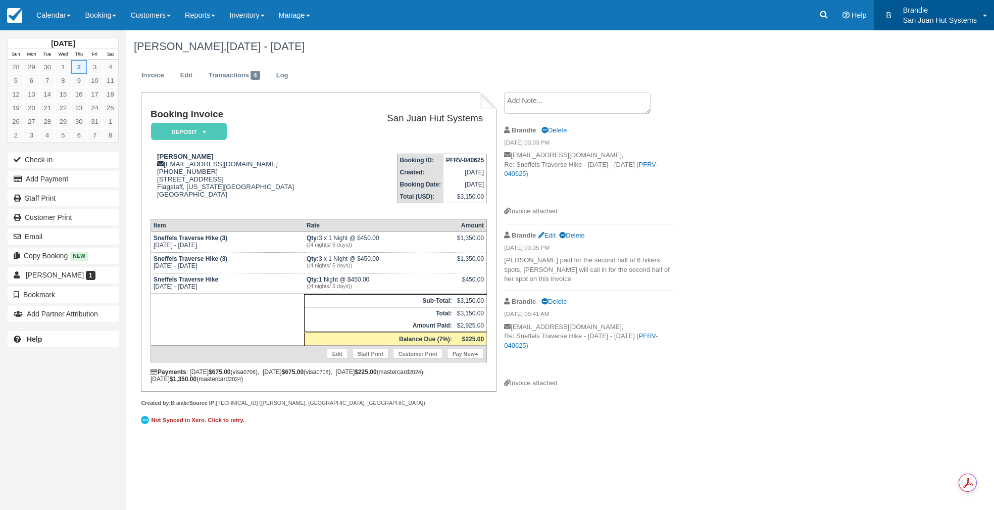
click at [929, 9] on p "Brandie" at bounding box center [940, 10] width 74 height 10
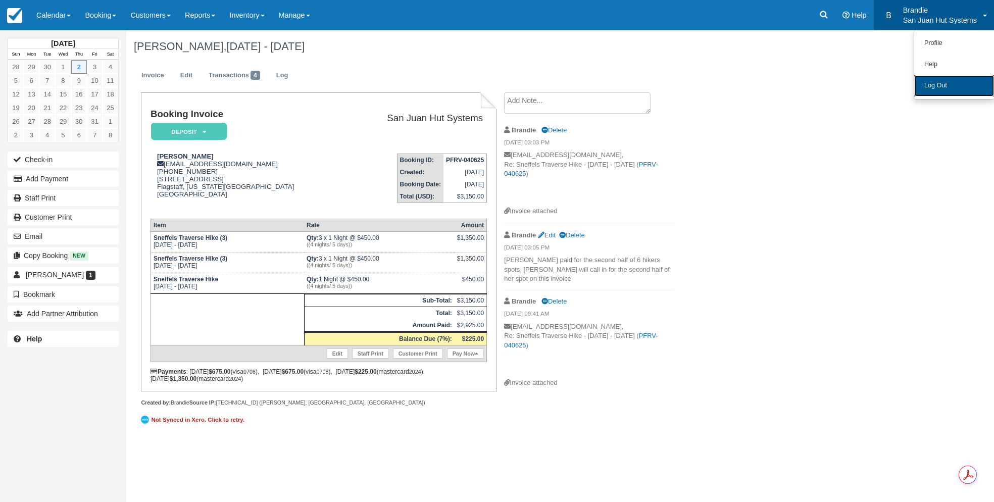
click at [943, 85] on link "Log Out" at bounding box center [954, 85] width 80 height 21
